Goal: Book appointment/travel/reservation

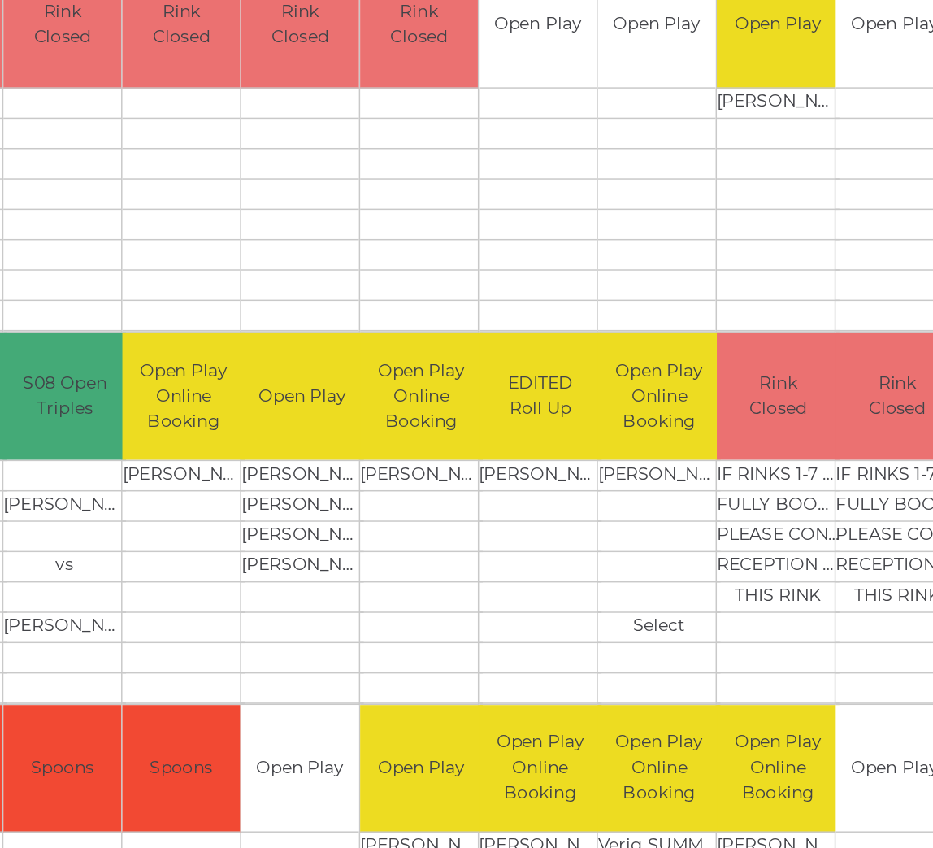
scroll to position [358, 8]
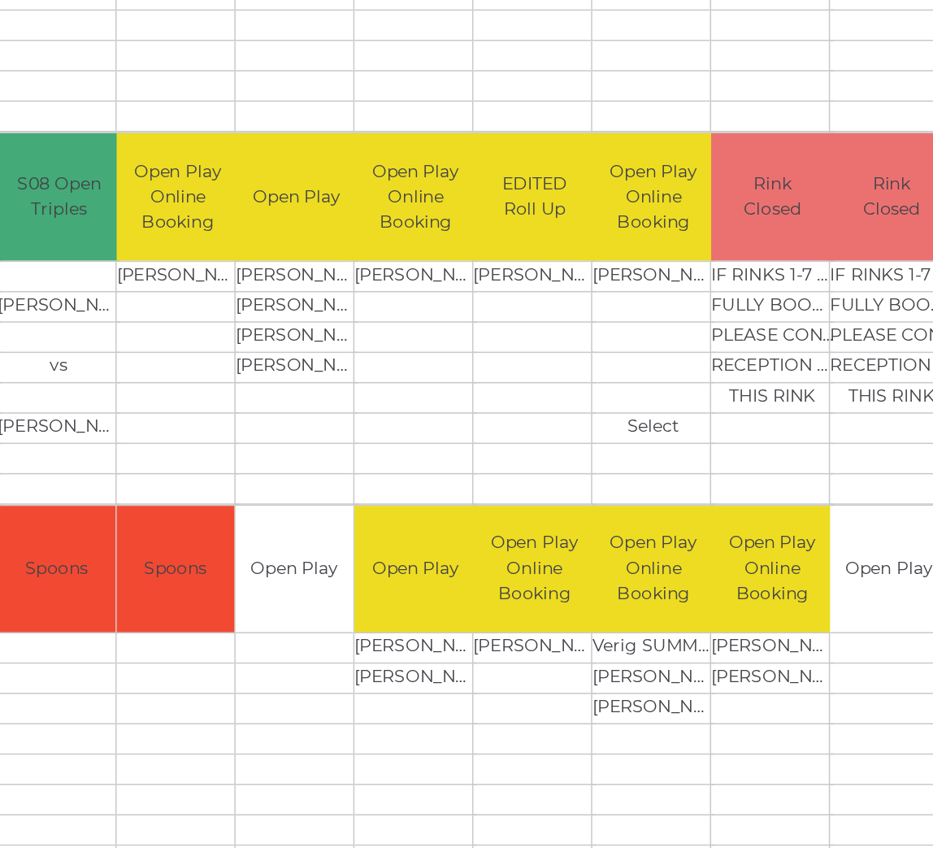
click at [624, 639] on td at bounding box center [665, 649] width 82 height 20
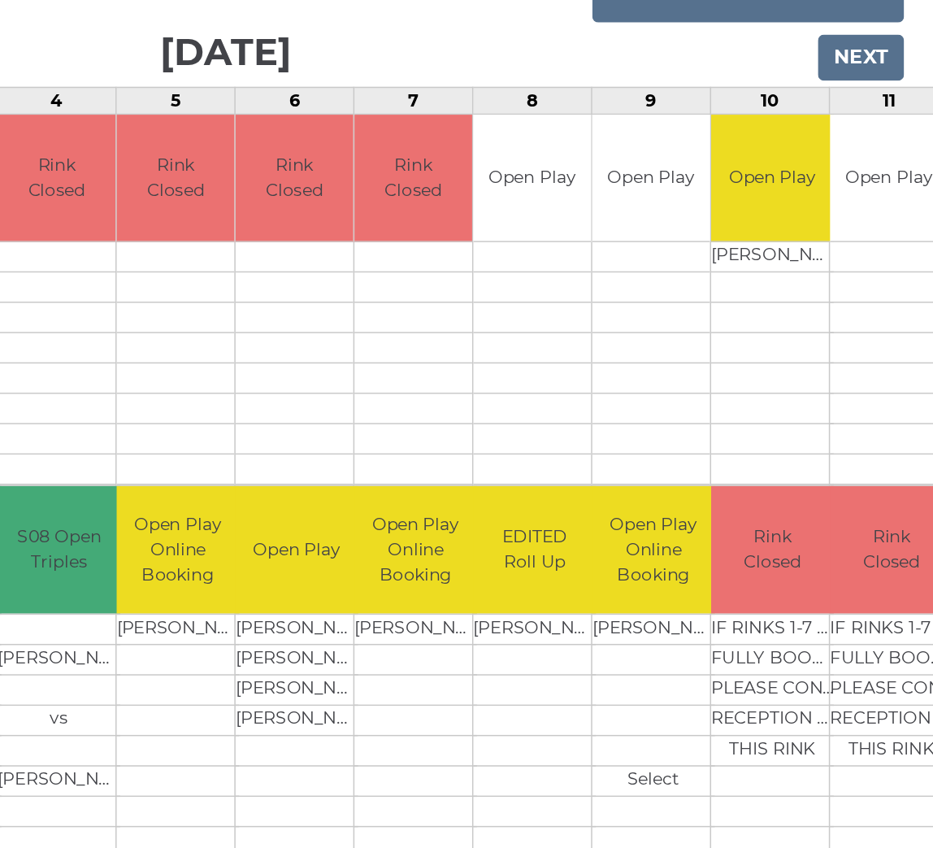
scroll to position [141, 8]
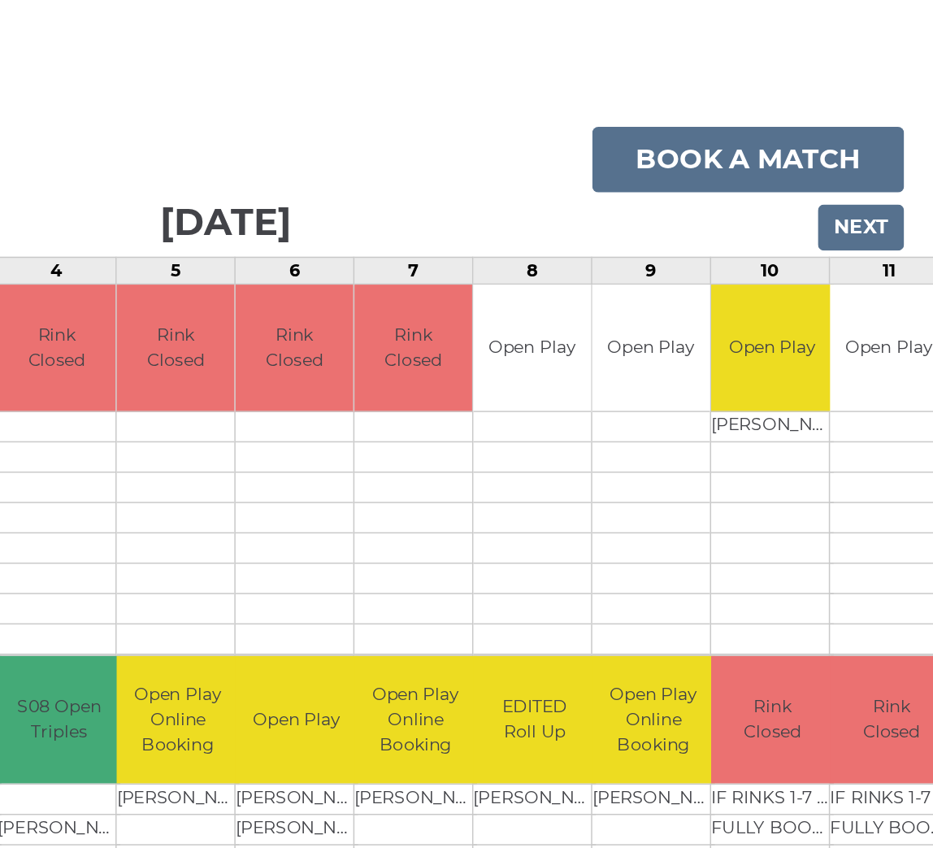
click at [855, 150] on input "Next" at bounding box center [884, 152] width 58 height 31
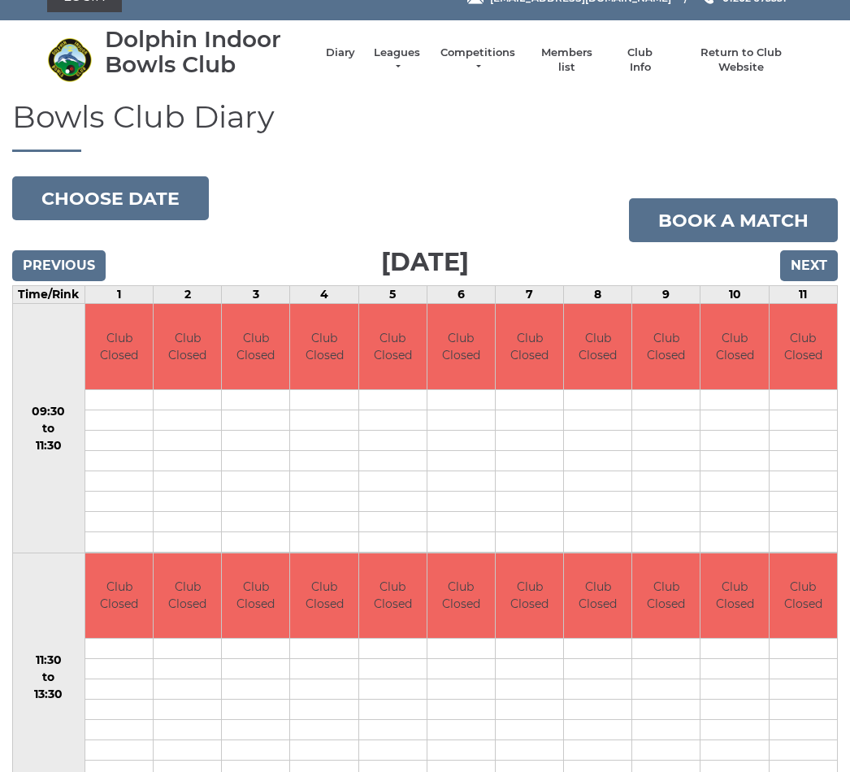
scroll to position [23, 0]
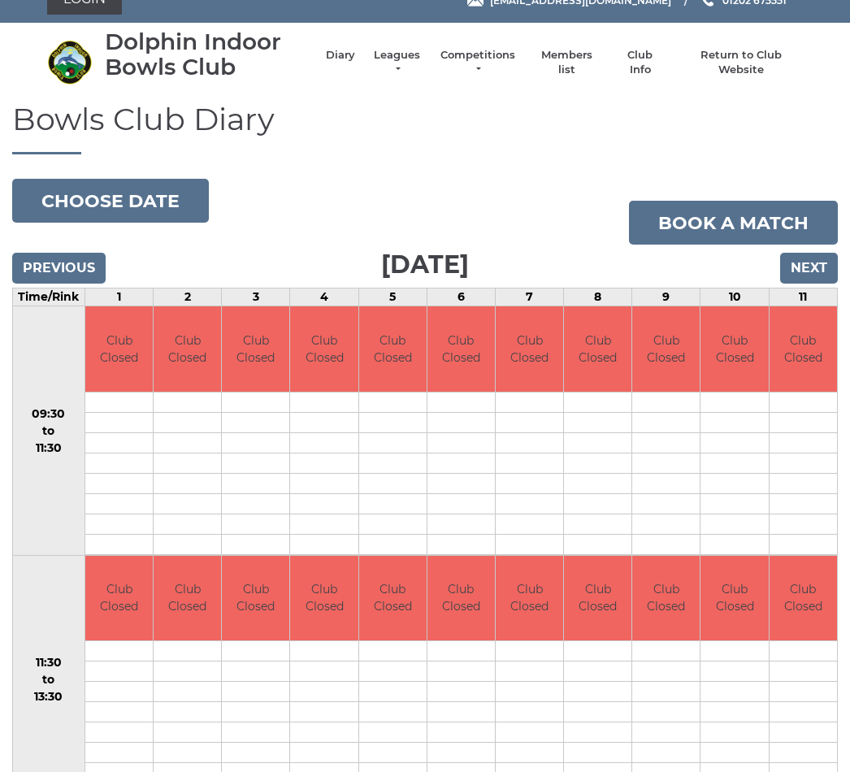
click at [809, 270] on input "Next" at bounding box center [809, 268] width 58 height 31
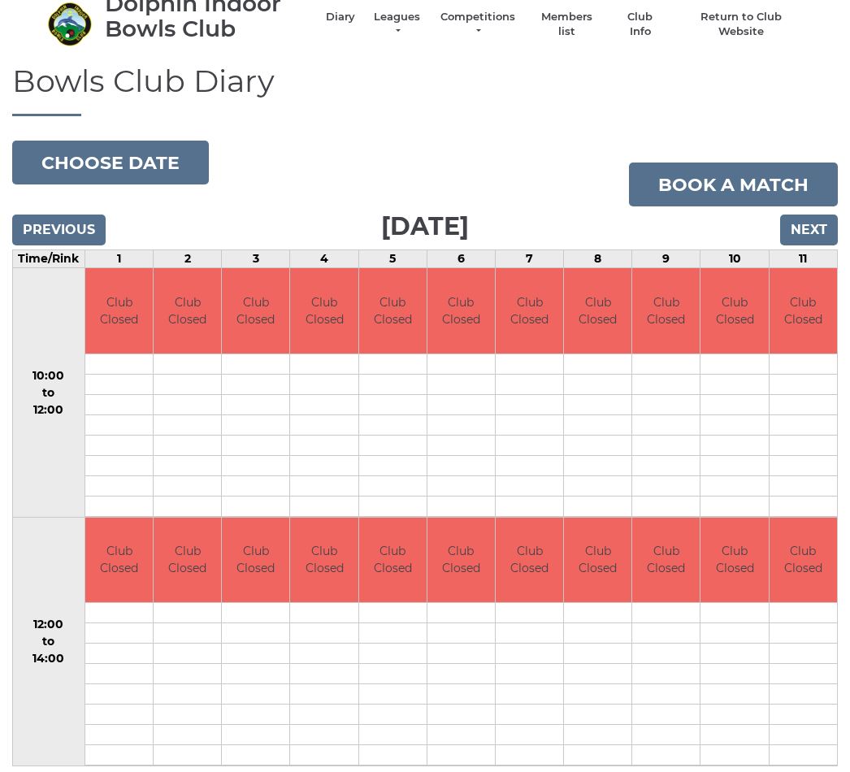
scroll to position [61, 0]
click at [808, 225] on input "Next" at bounding box center [809, 230] width 58 height 31
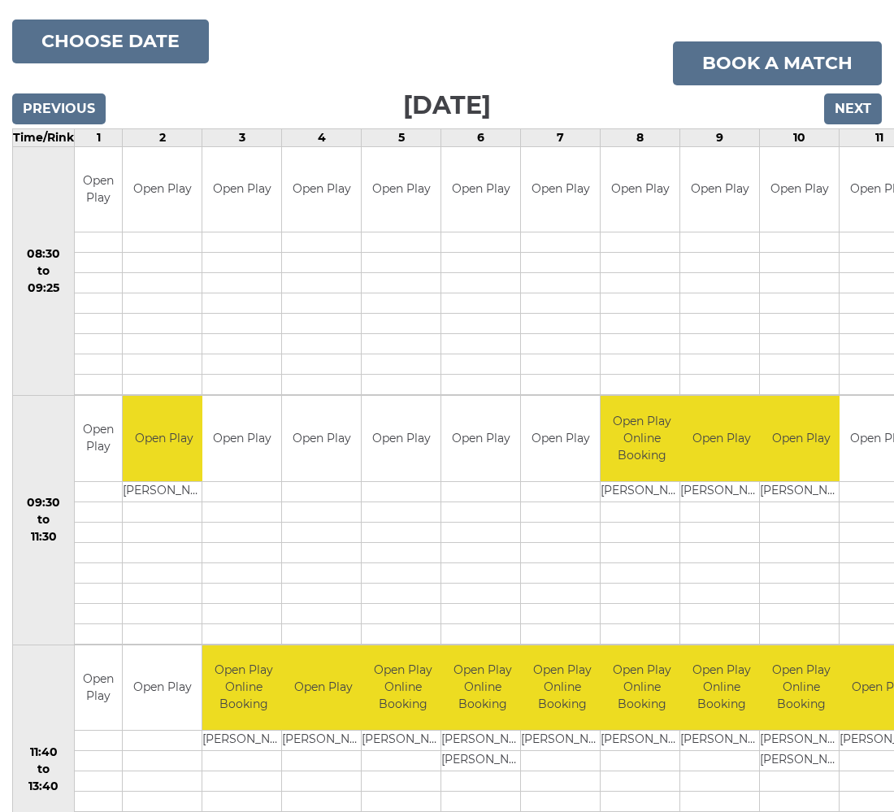
scroll to position [181, 0]
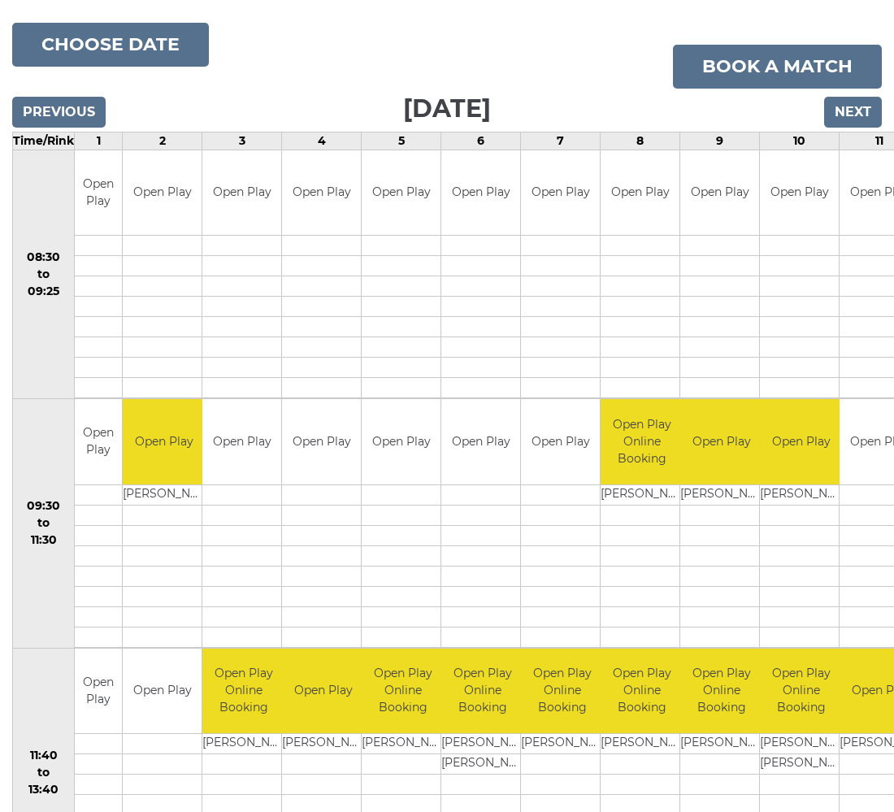
click at [860, 114] on input "Next" at bounding box center [853, 112] width 58 height 31
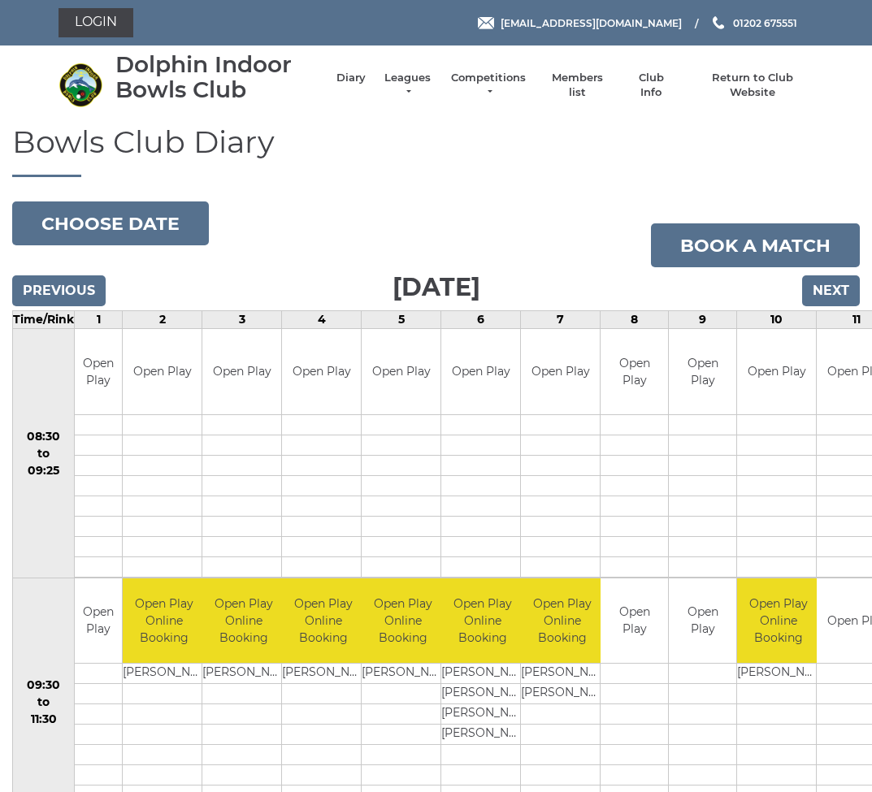
click at [827, 293] on input "Next" at bounding box center [831, 290] width 58 height 31
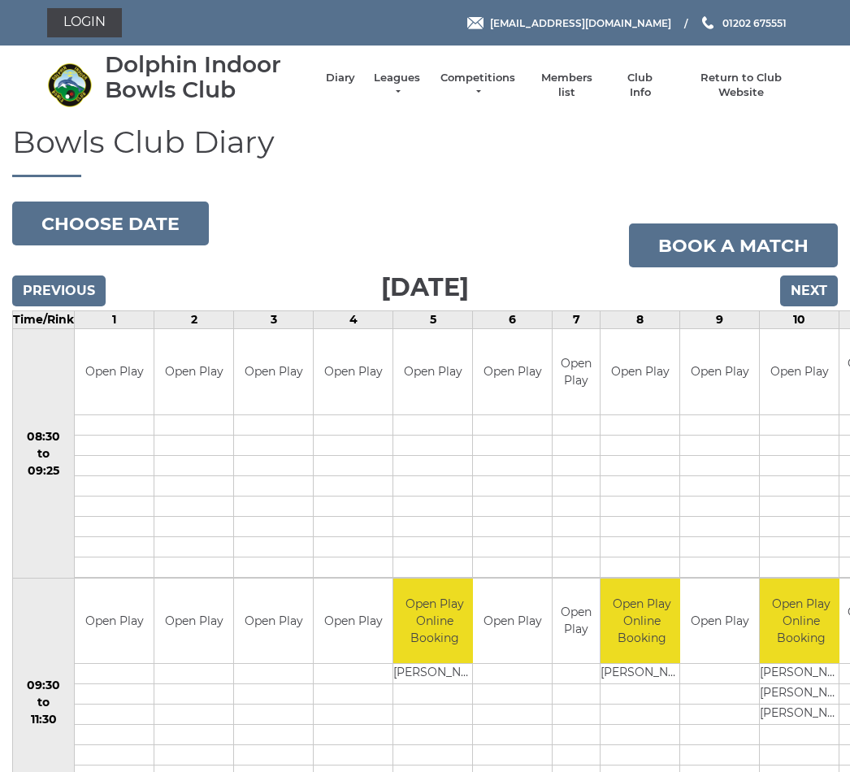
click at [816, 284] on input "Next" at bounding box center [809, 290] width 58 height 31
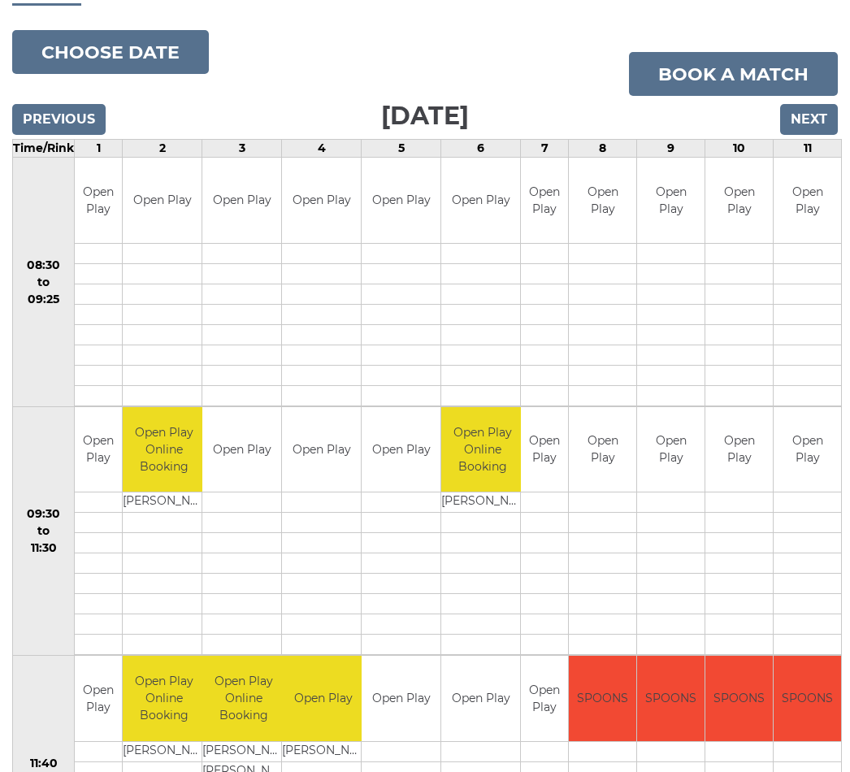
scroll to position [158, 0]
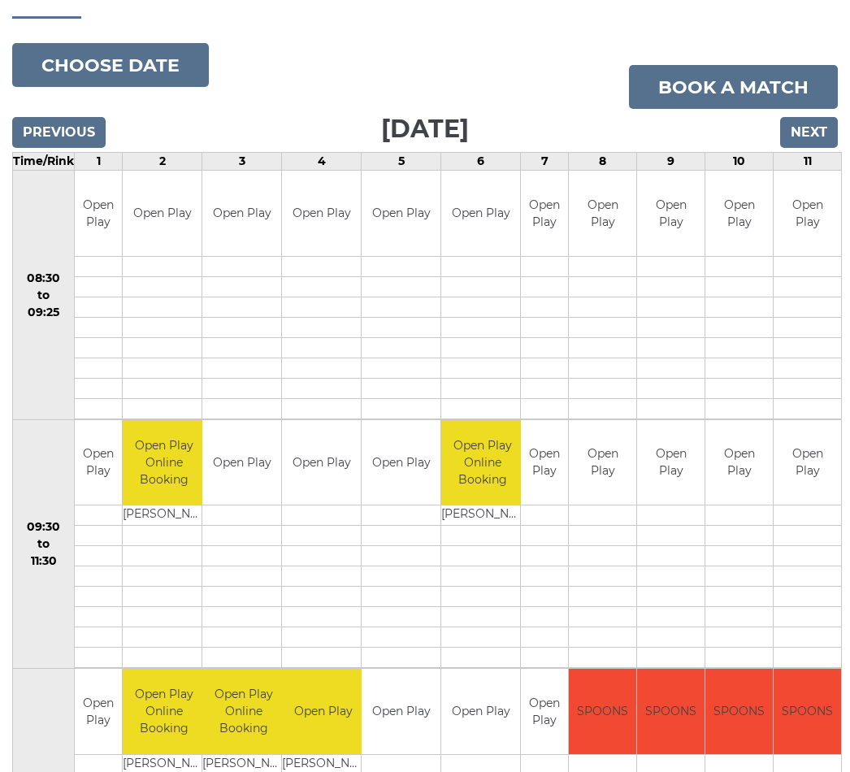
click at [811, 135] on input "Next" at bounding box center [809, 132] width 58 height 31
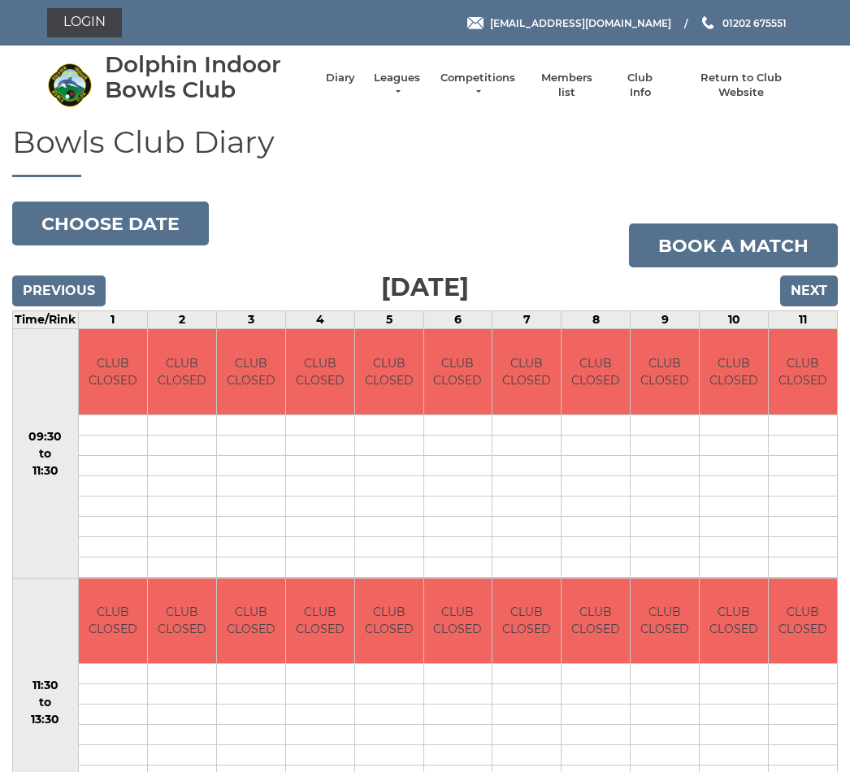
click at [803, 290] on input "Next" at bounding box center [809, 290] width 58 height 31
click at [805, 289] on input "Next" at bounding box center [809, 290] width 58 height 31
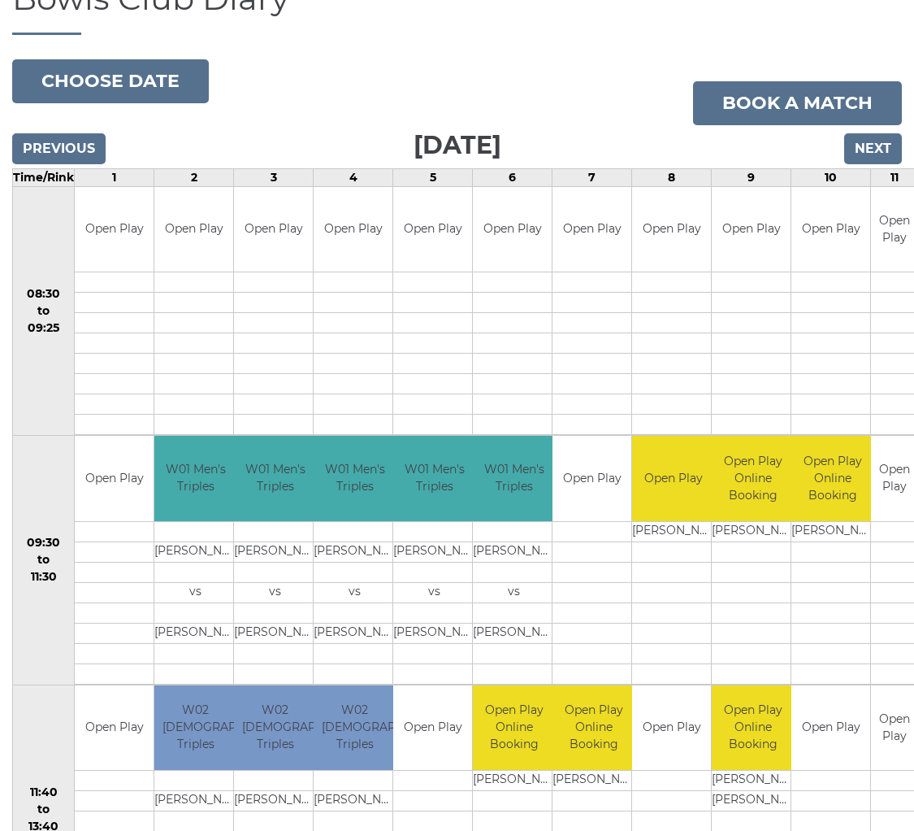
scroll to position [143, 0]
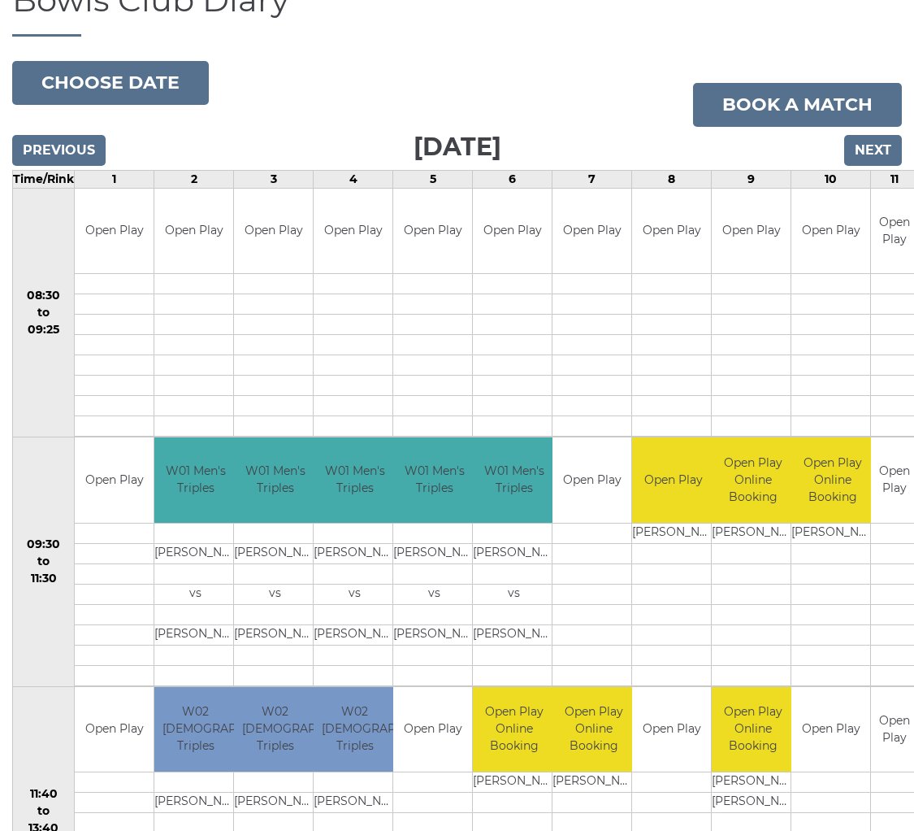
click at [876, 158] on input "Next" at bounding box center [873, 150] width 58 height 31
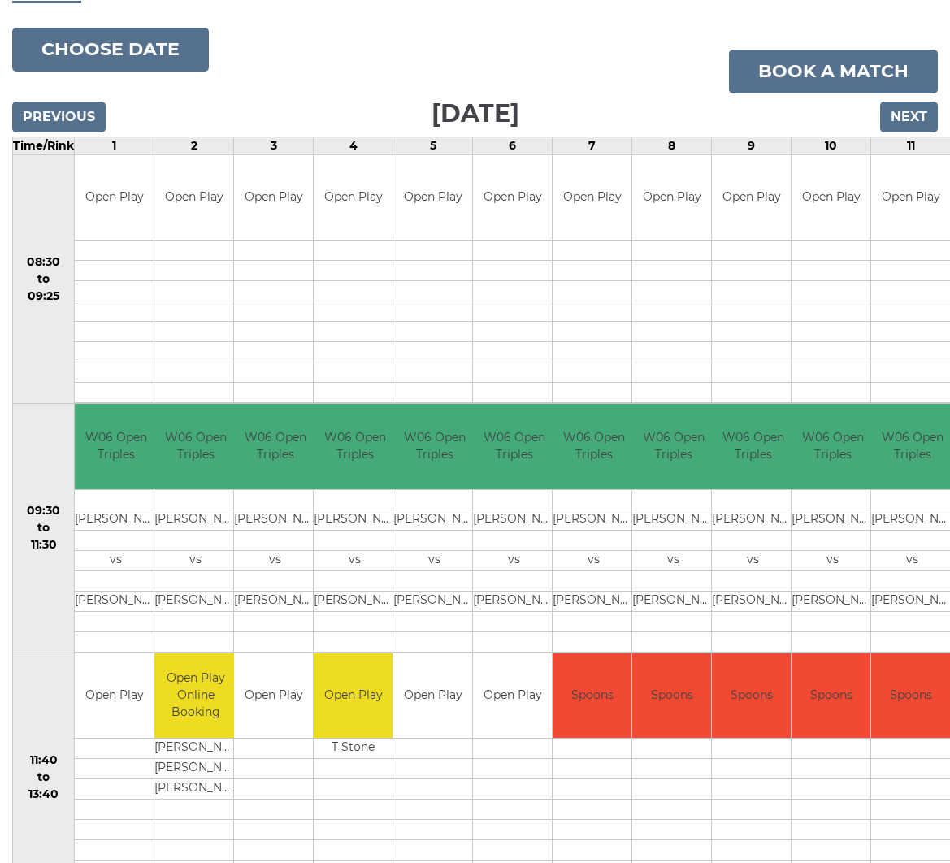
scroll to position [171, 0]
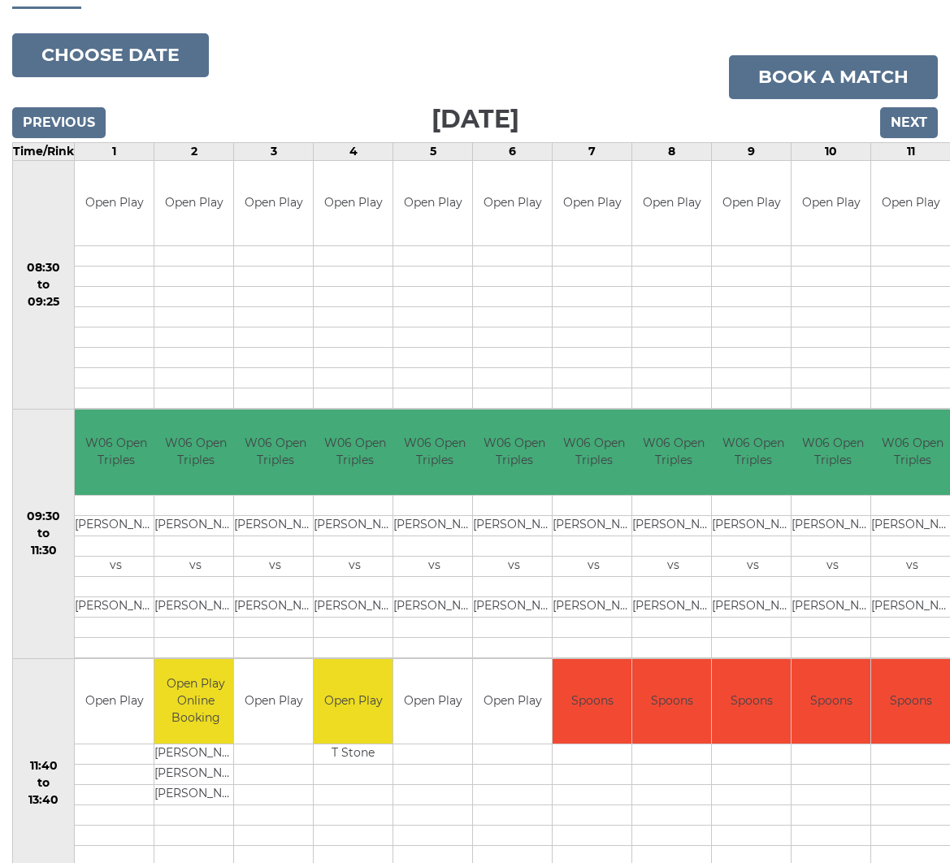
click at [902, 132] on input "Next" at bounding box center [909, 122] width 58 height 31
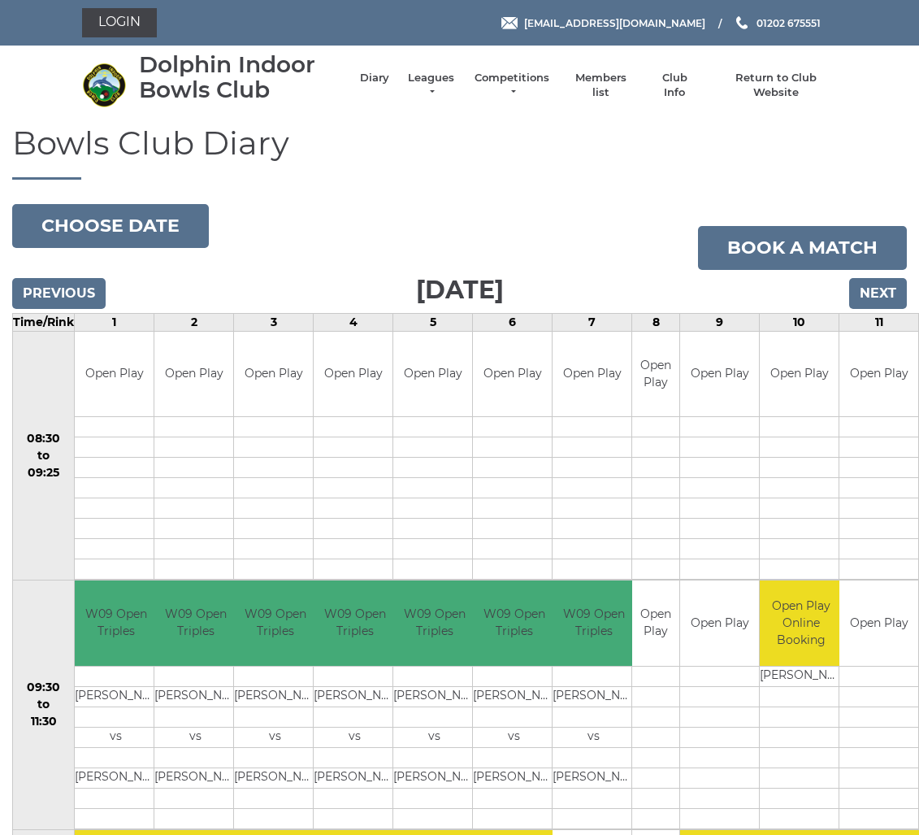
scroll to position [5, 0]
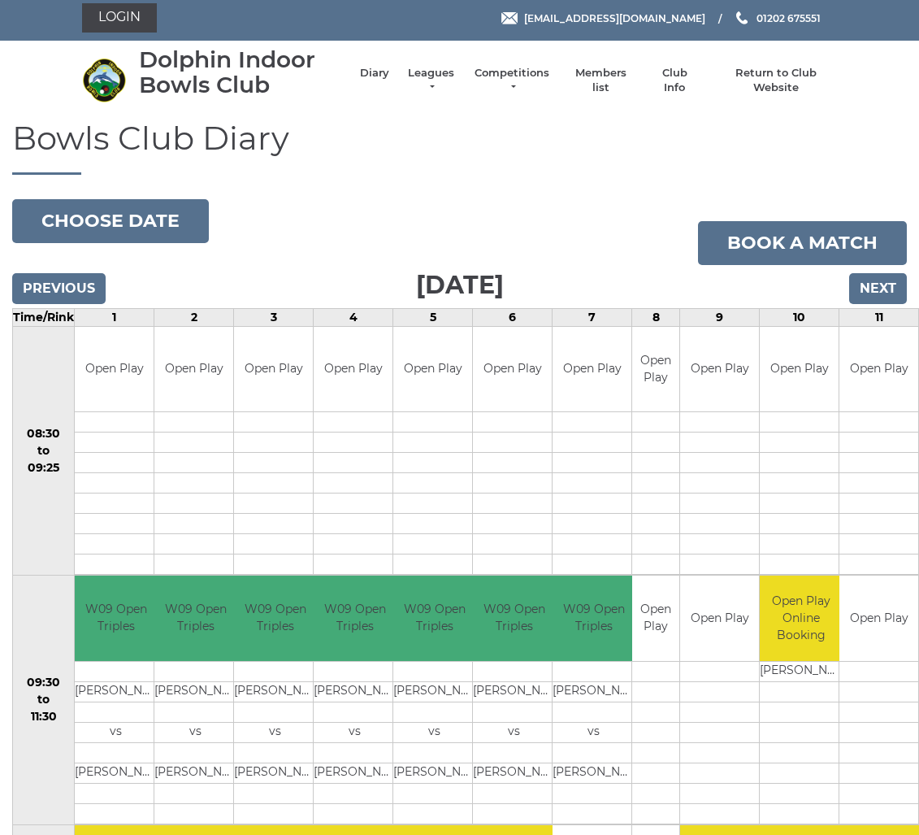
click at [878, 281] on input "Next" at bounding box center [878, 288] width 58 height 31
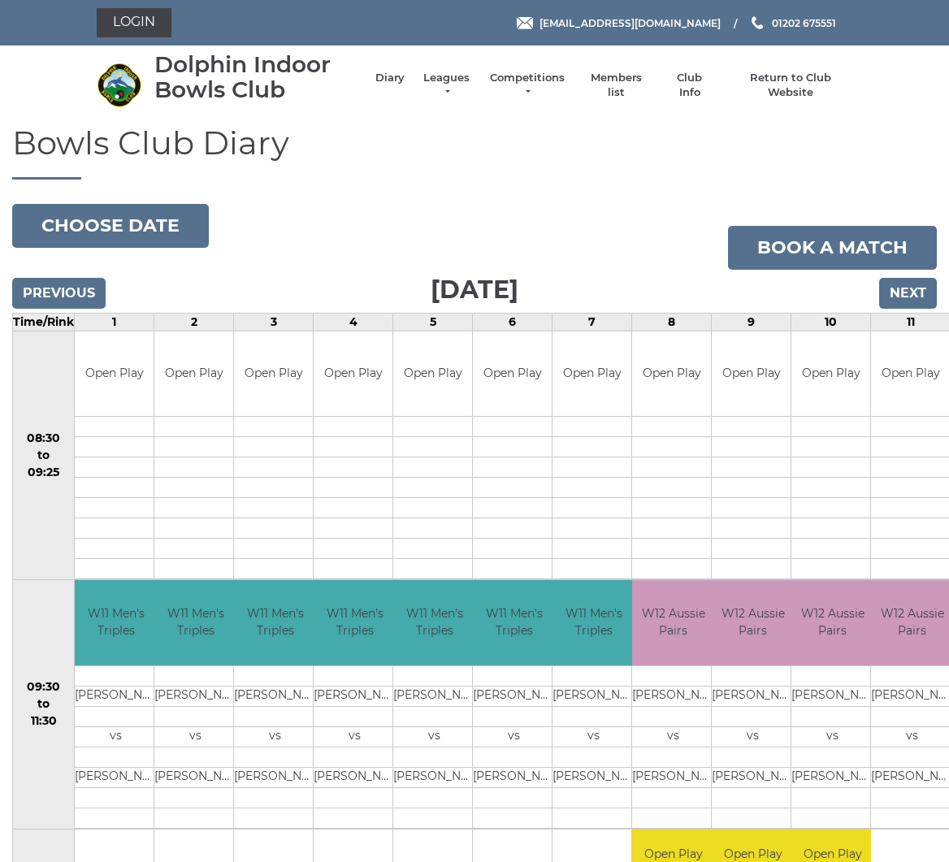
click at [908, 293] on input "Next" at bounding box center [908, 293] width 58 height 31
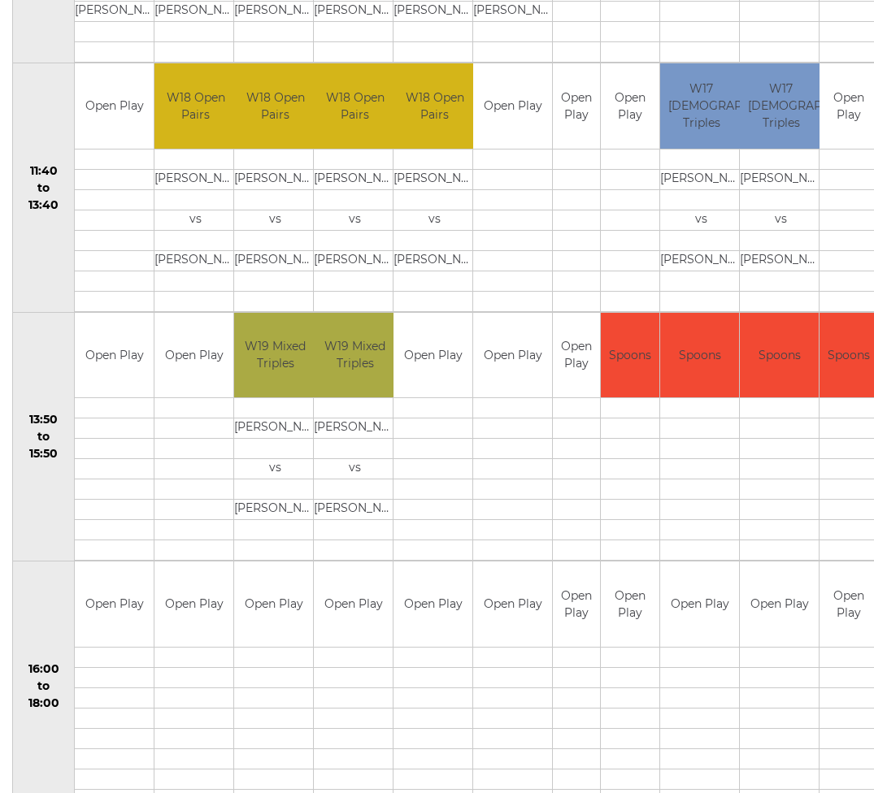
scroll to position [835, 0]
